Goal: Navigation & Orientation: Find specific page/section

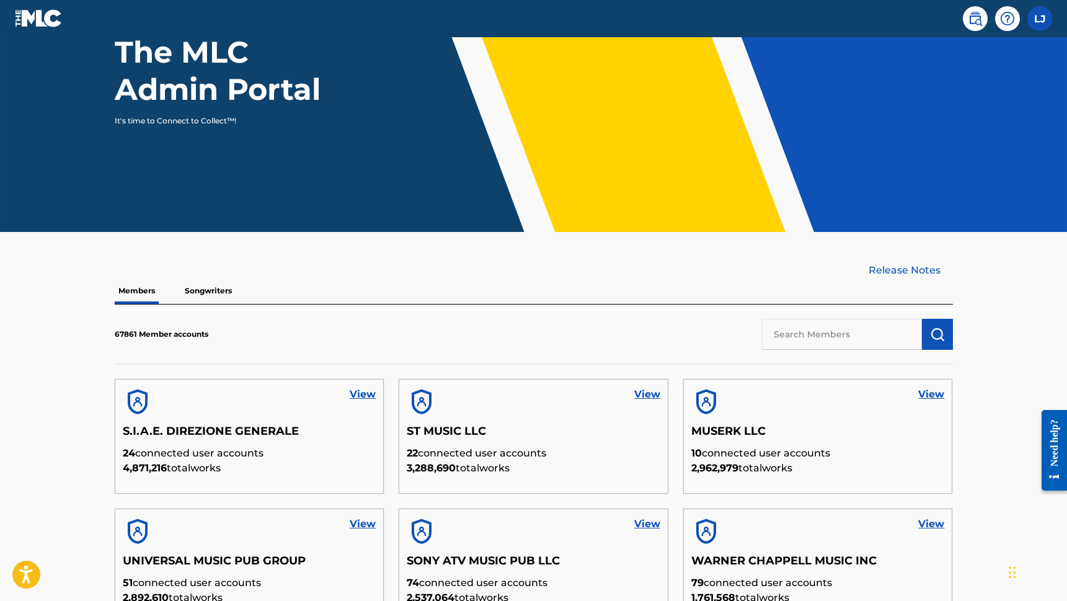
scroll to position [145, 0]
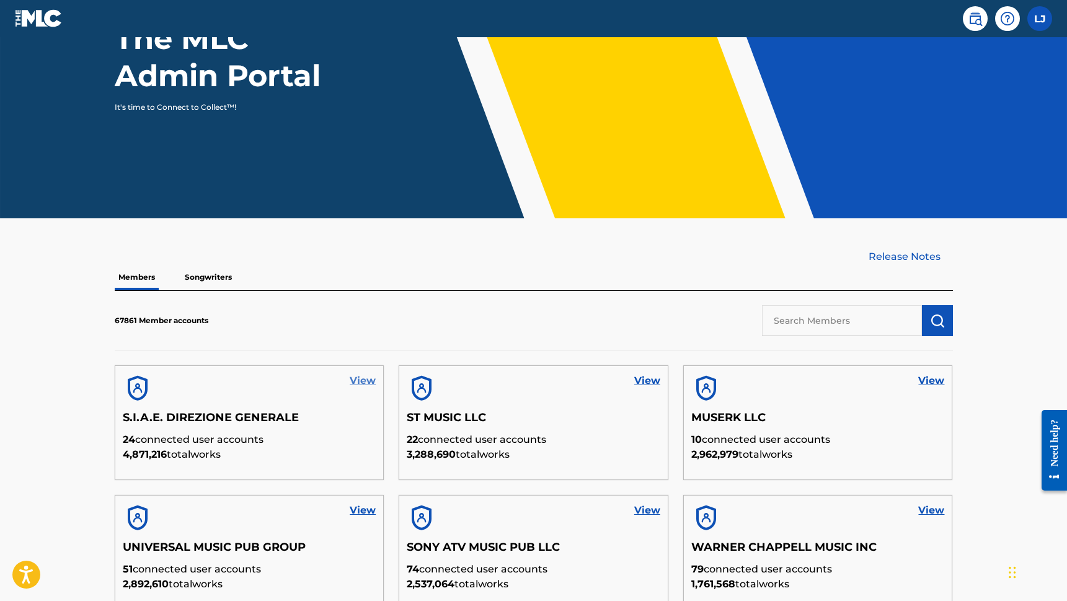
click at [367, 381] on link "View" at bounding box center [363, 380] width 26 height 15
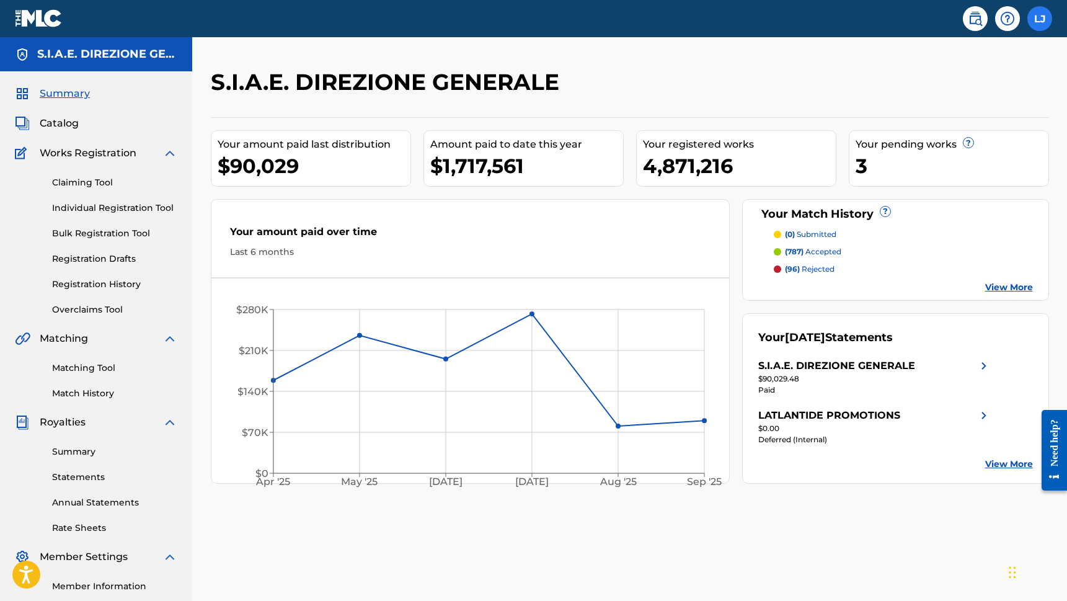
click at [1043, 9] on label at bounding box center [1040, 18] width 25 height 25
click at [1040, 19] on input "LJ Lorin Jones lorin.jones@themlc.com Profile Log out" at bounding box center [1040, 19] width 0 height 0
click at [793, 96] on div "S.I.A.E. DIREZIONE GENERALE" at bounding box center [534, 86] width 646 height 37
